Goal: Information Seeking & Learning: Learn about a topic

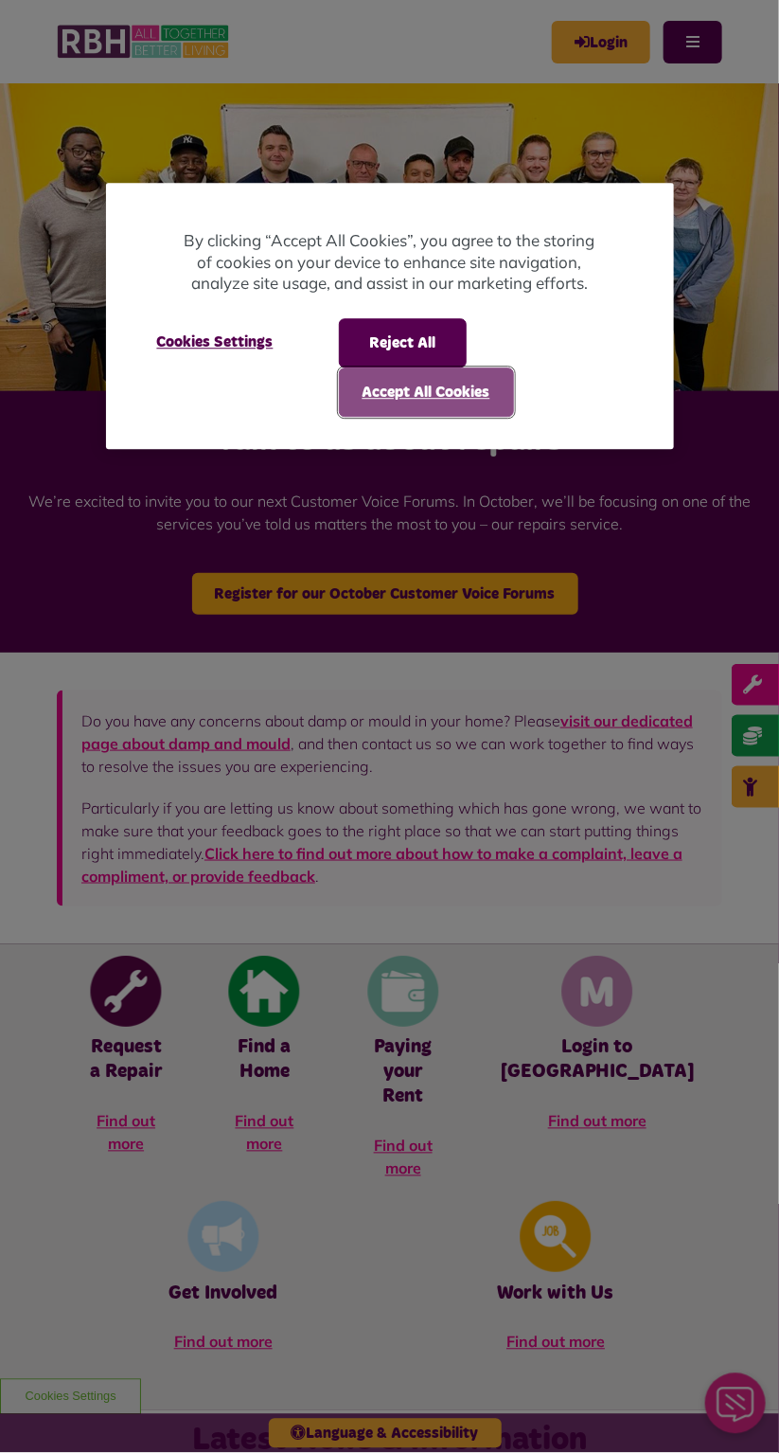
click at [466, 385] on button "Accept All Cookies" at bounding box center [426, 391] width 175 height 49
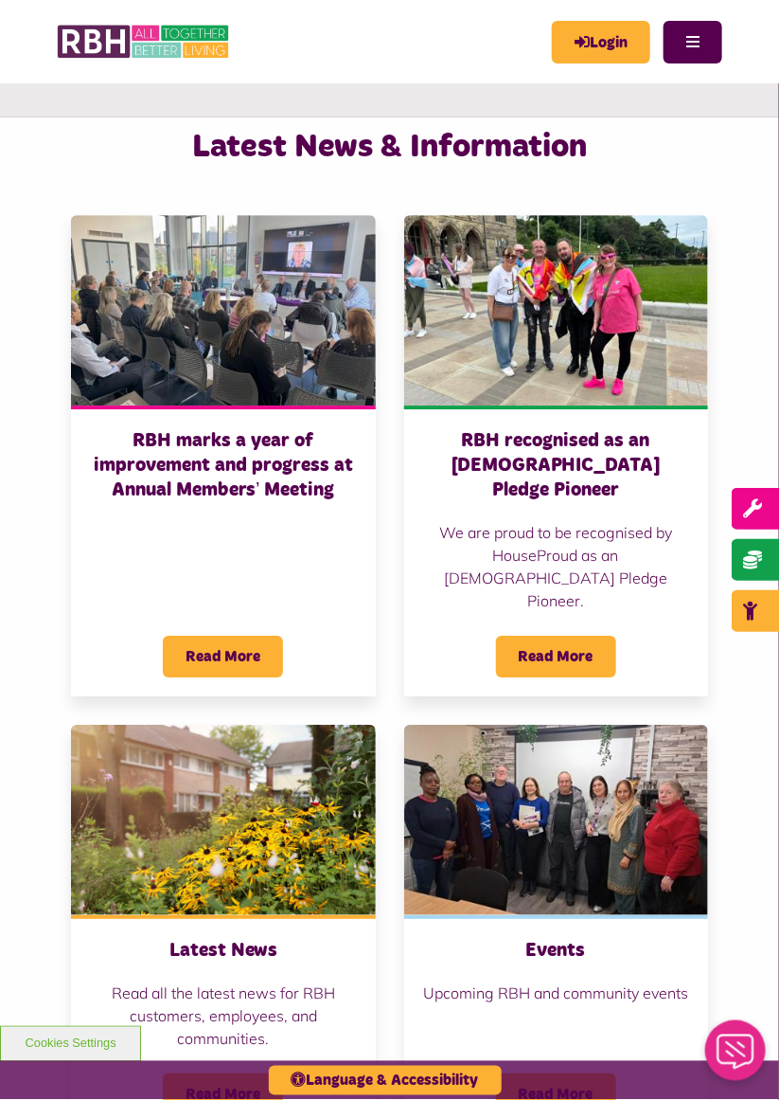
scroll to position [1290, 0]
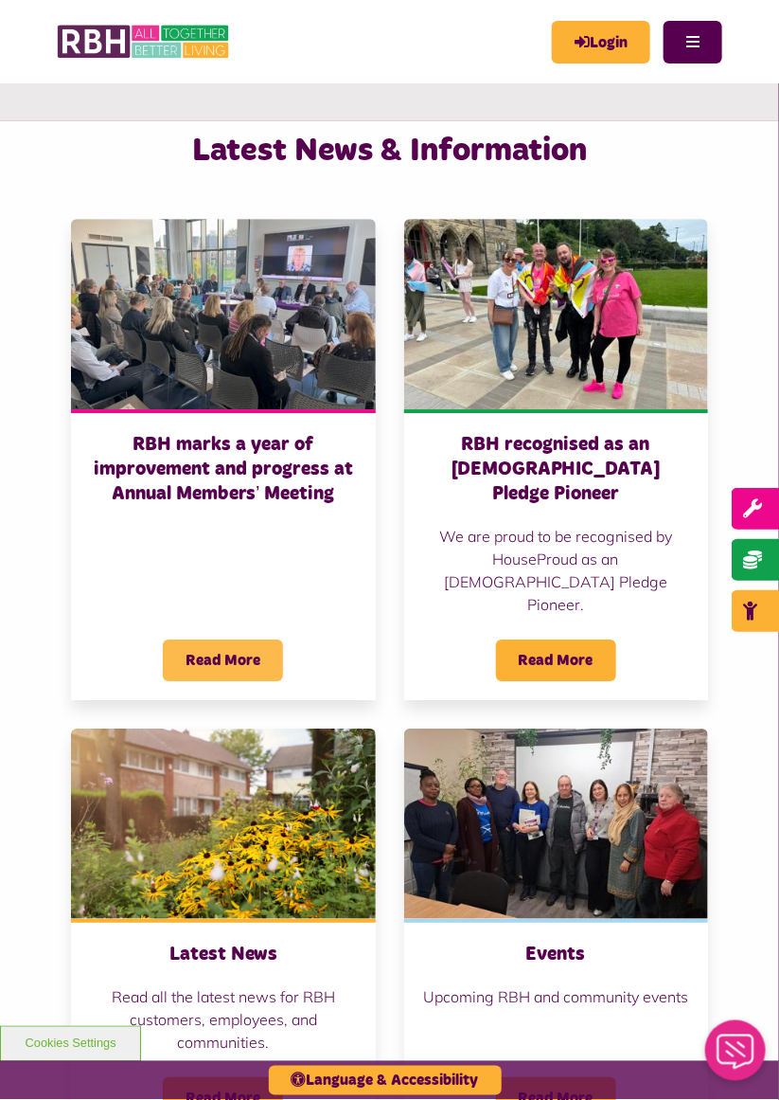
click at [220, 639] on span "Read More" at bounding box center [223, 660] width 120 height 42
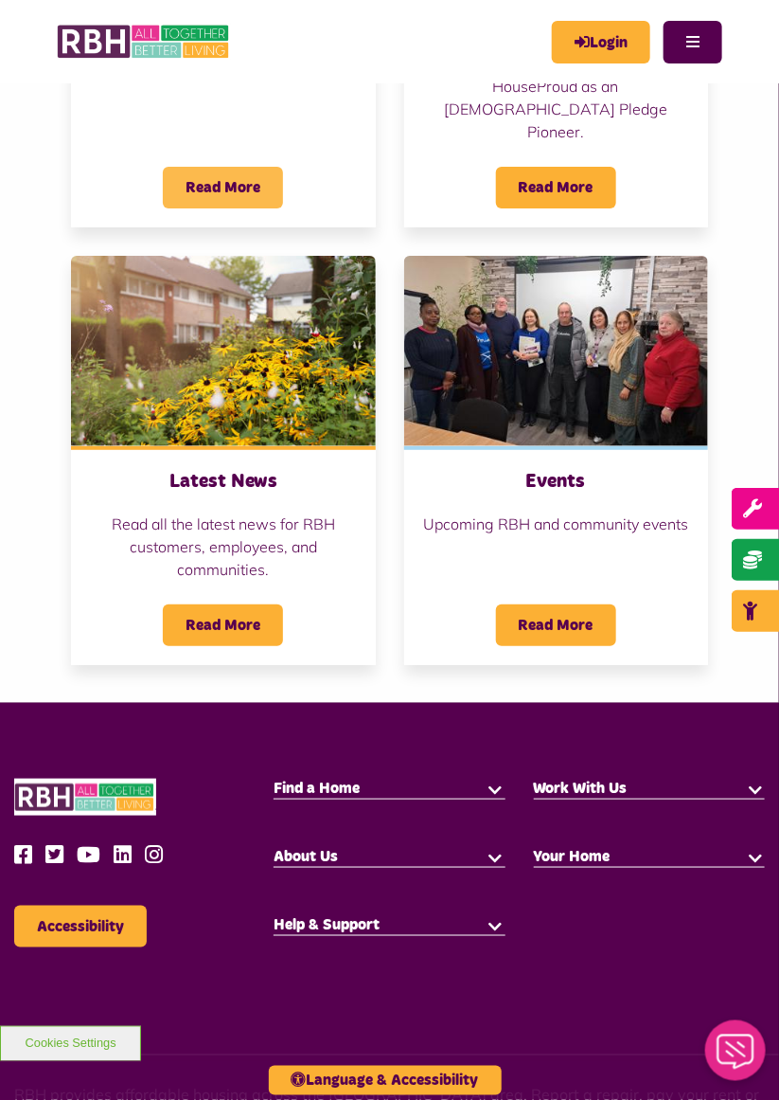
scroll to position [1872, 0]
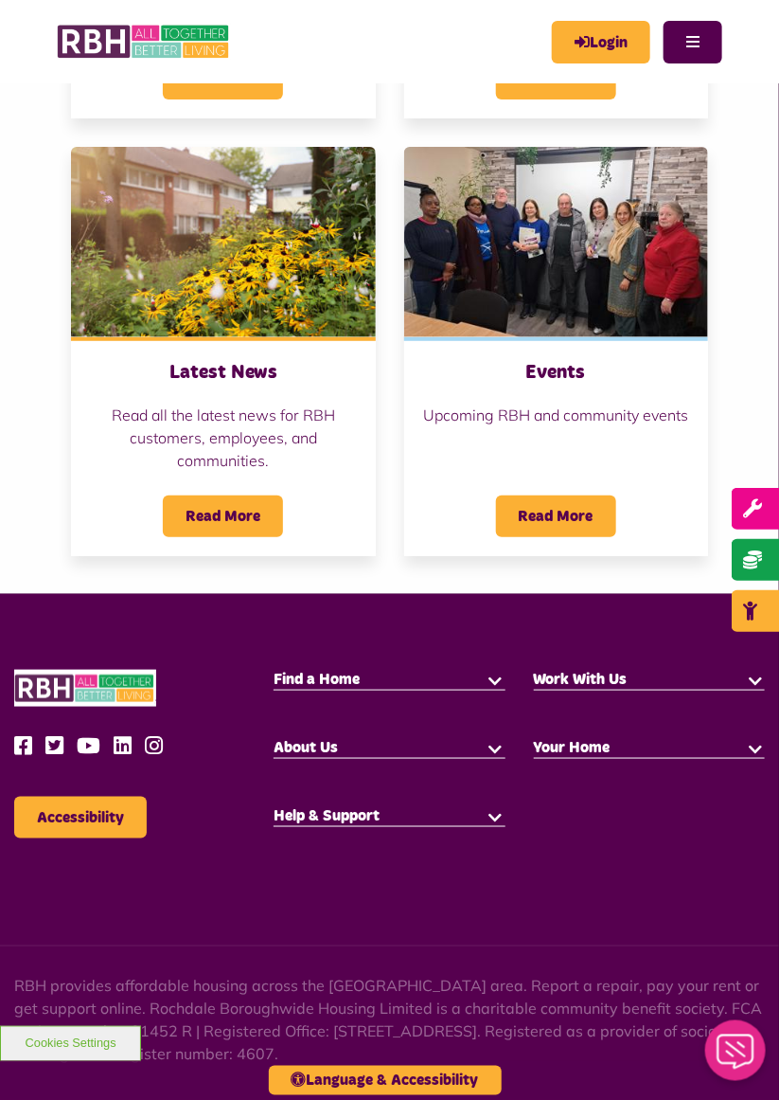
click at [496, 738] on button "button" at bounding box center [496, 747] width 19 height 19
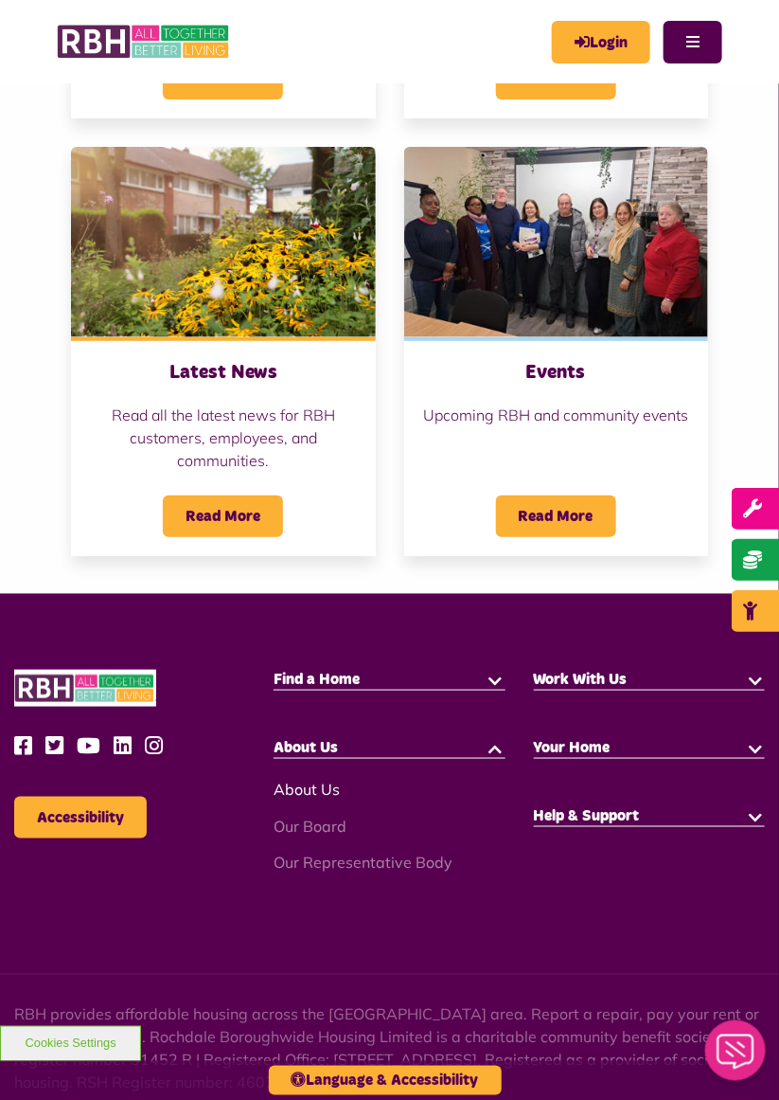
click at [314, 779] on link "About Us" at bounding box center [307, 788] width 66 height 19
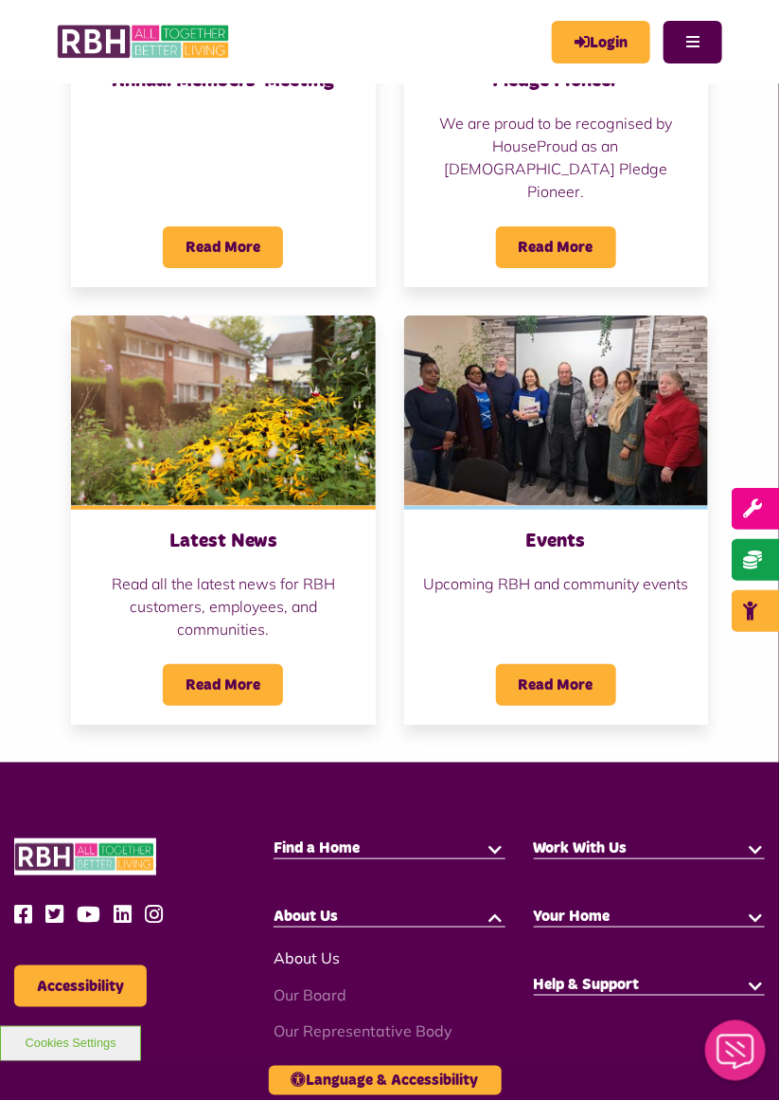
scroll to position [1692, 0]
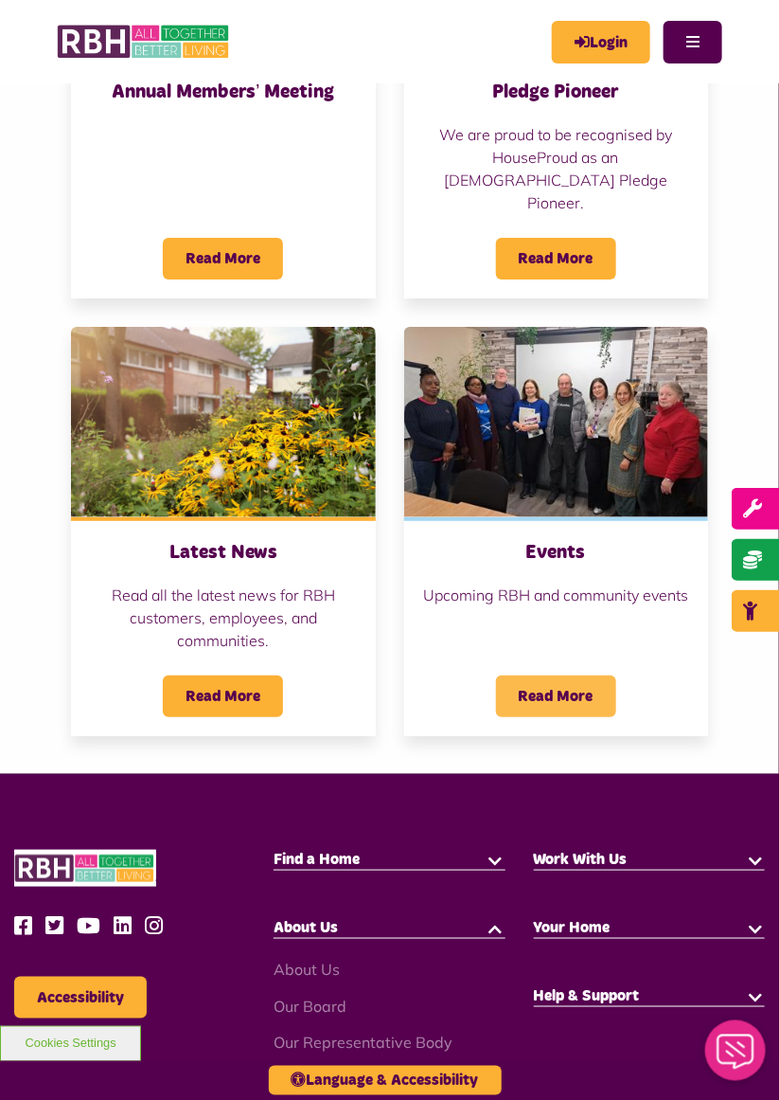
click at [564, 675] on span "Read More" at bounding box center [556, 696] width 120 height 42
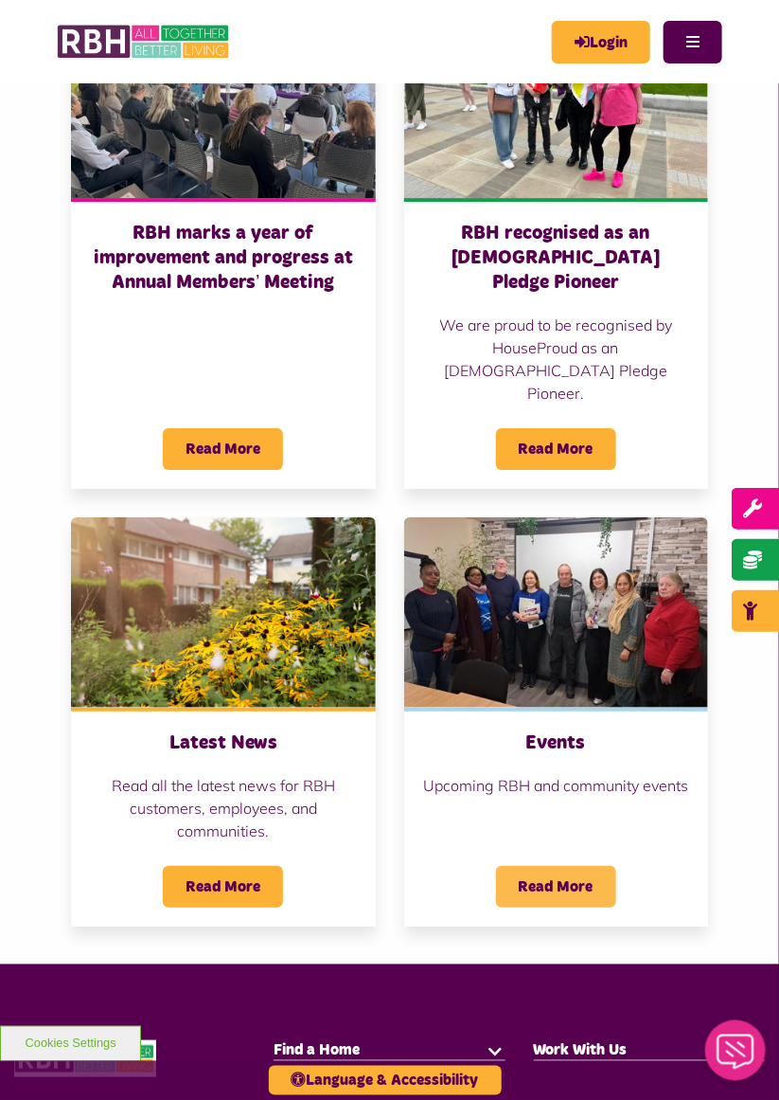
scroll to position [1498, 0]
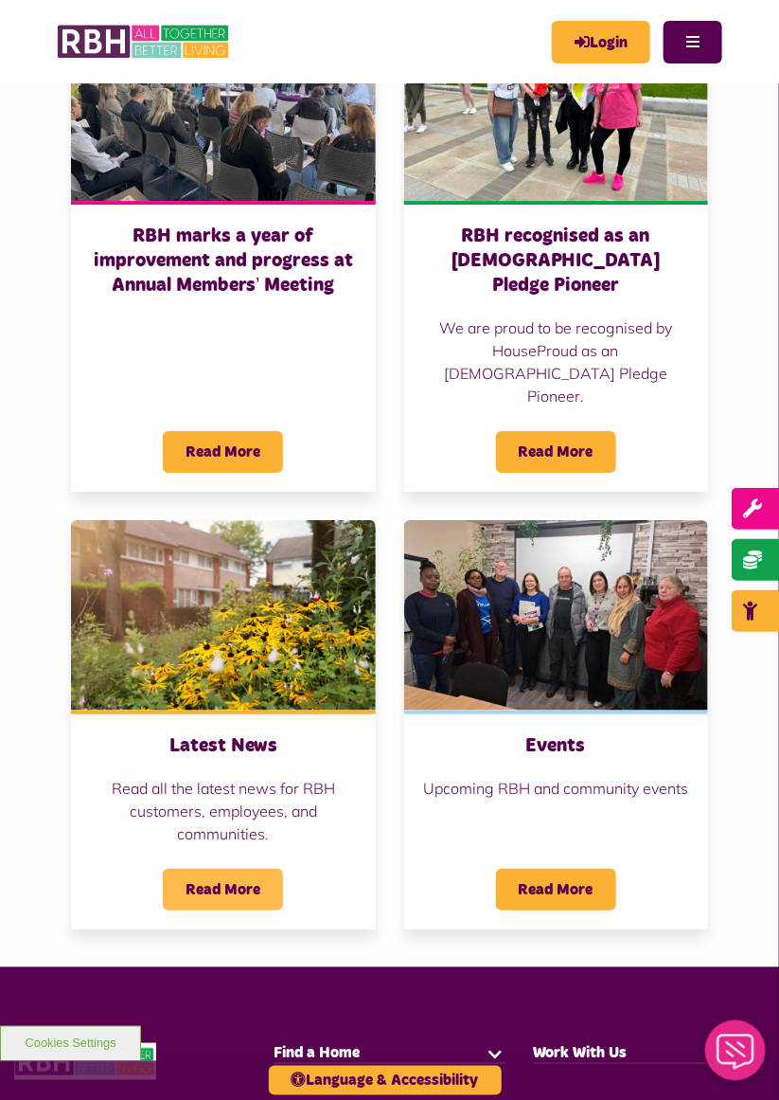
click at [216, 869] on span "Read More" at bounding box center [223, 890] width 120 height 42
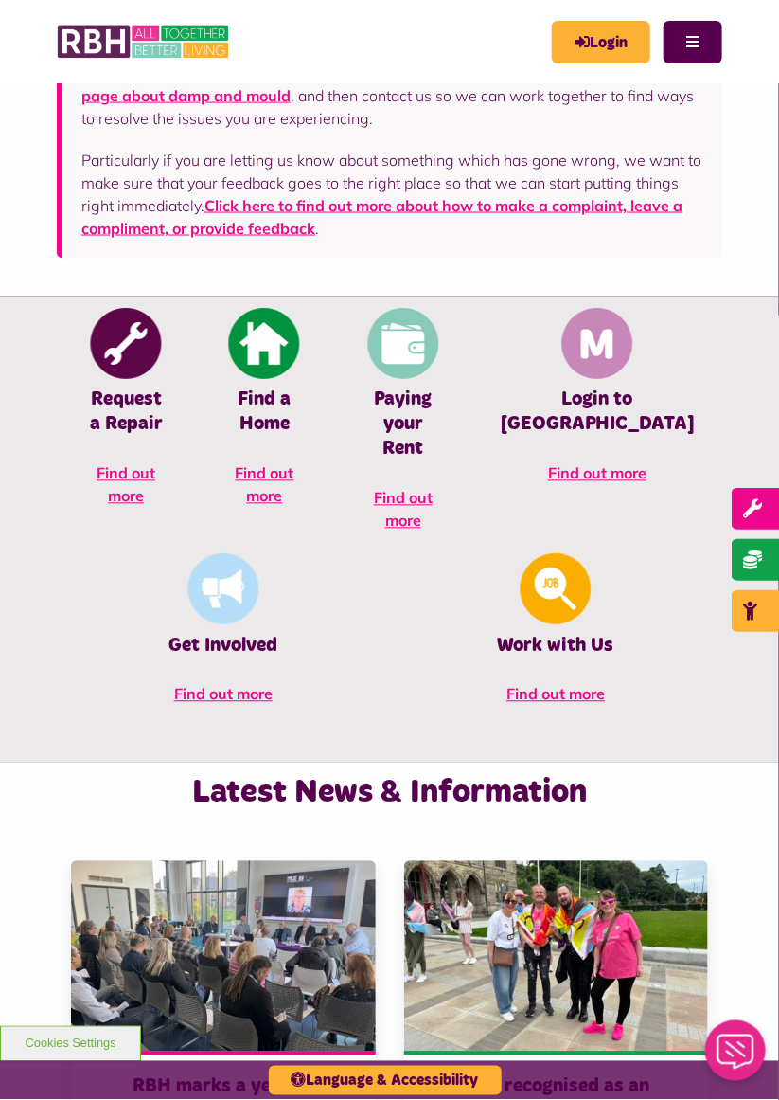
scroll to position [648, 0]
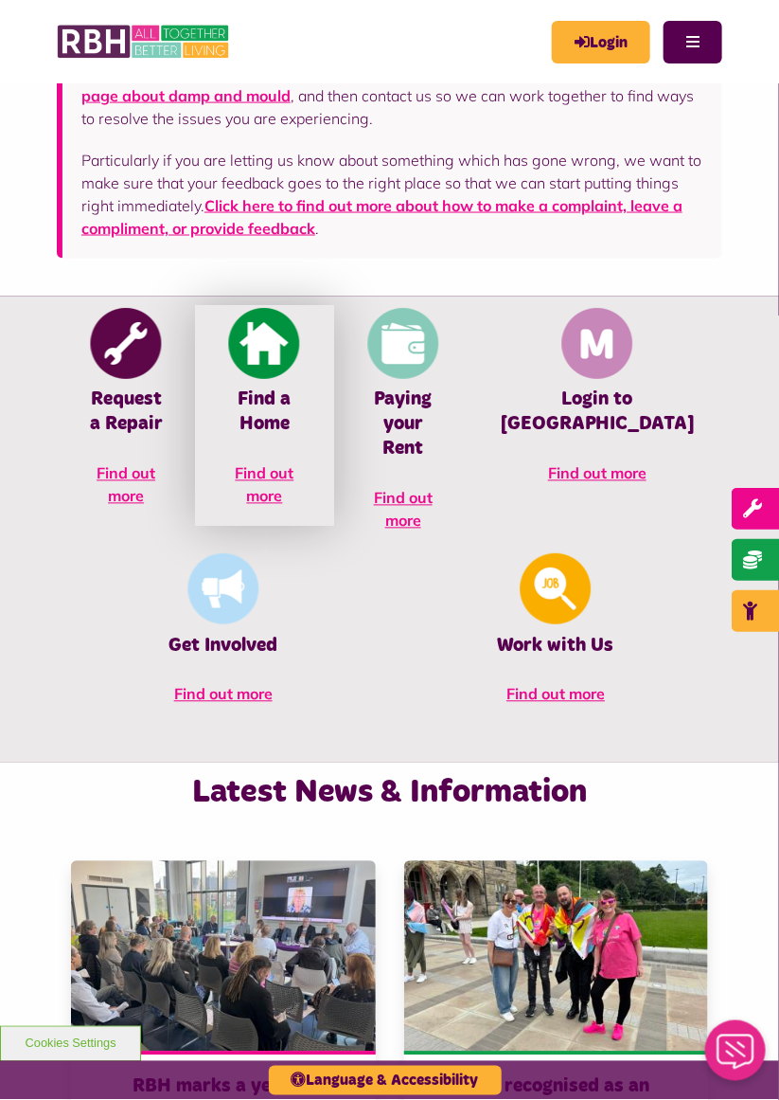
click at [257, 365] on img at bounding box center [264, 343] width 71 height 71
